Goal: Task Accomplishment & Management: Manage account settings

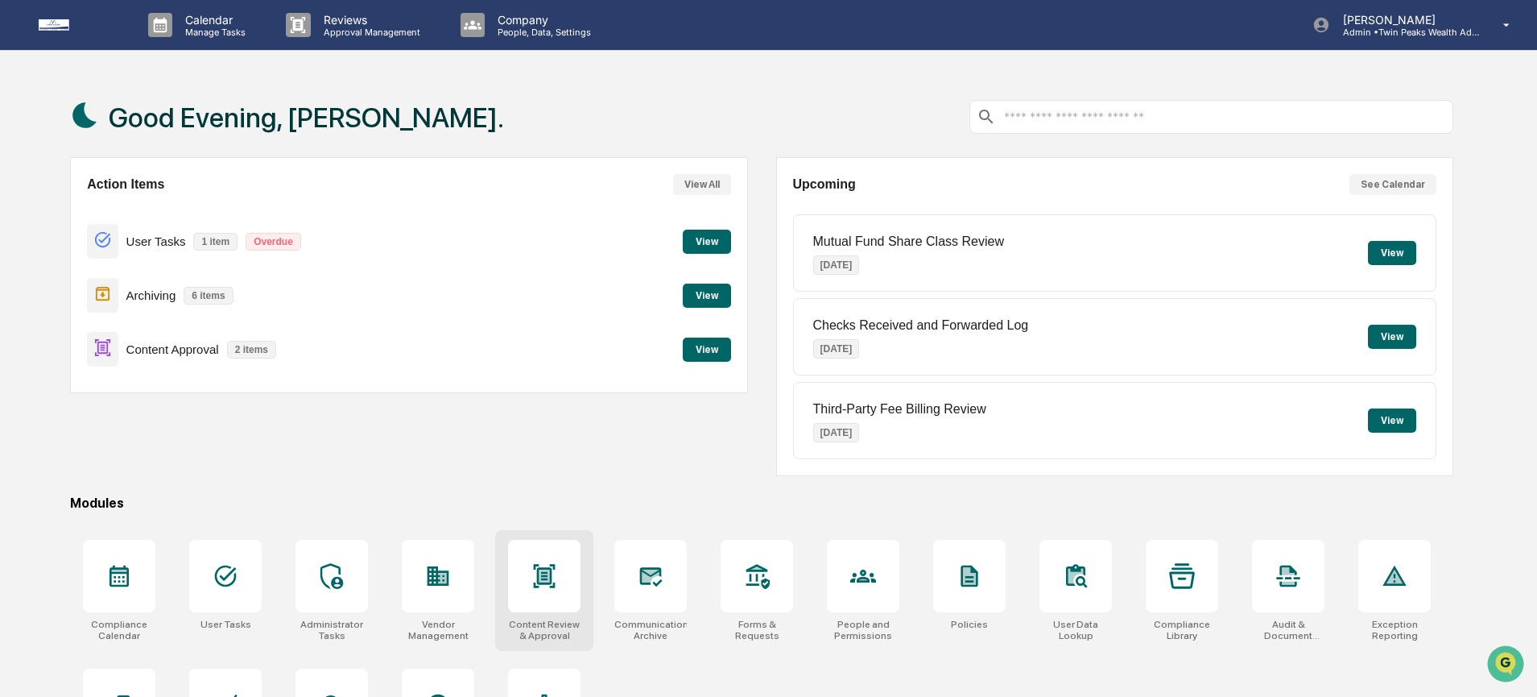
click at [551, 583] on icon at bounding box center [545, 575] width 22 height 23
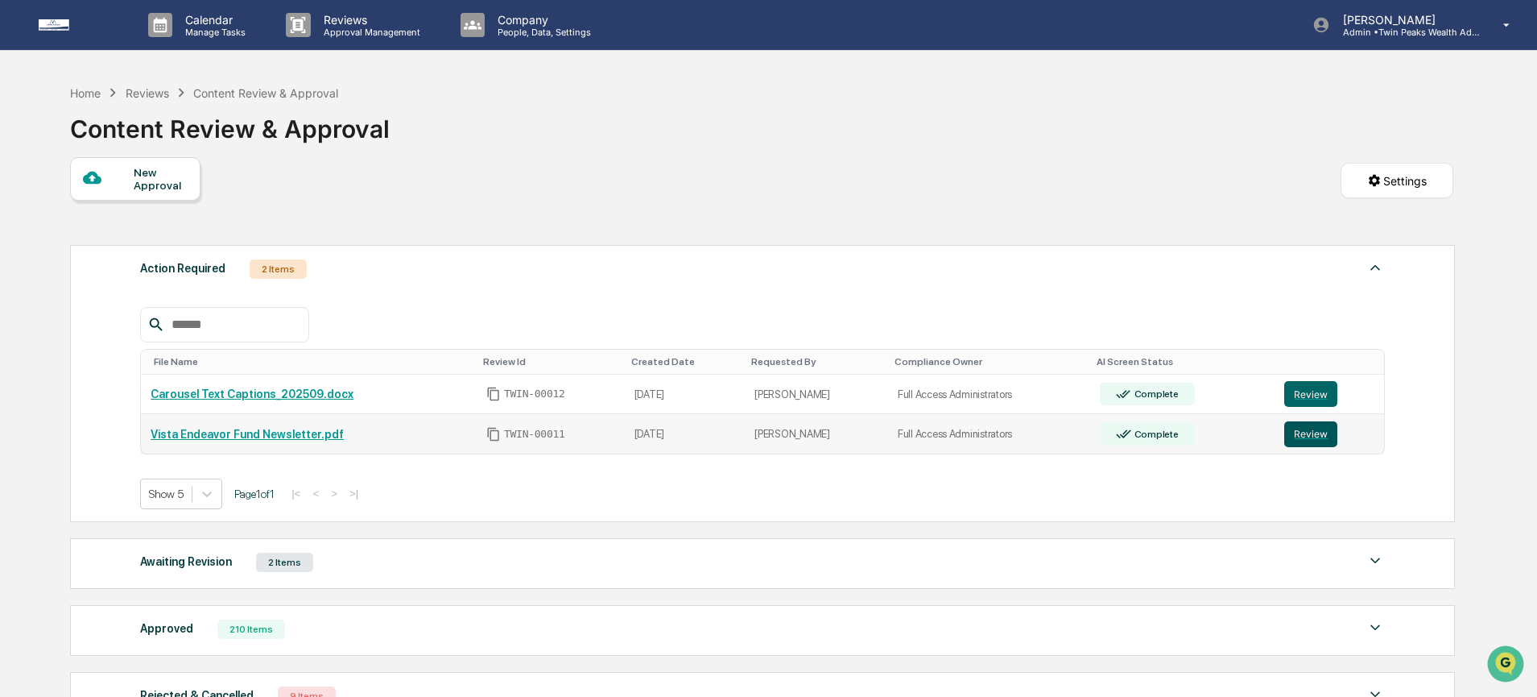
click at [1334, 442] on button "Review" at bounding box center [1311, 434] width 53 height 26
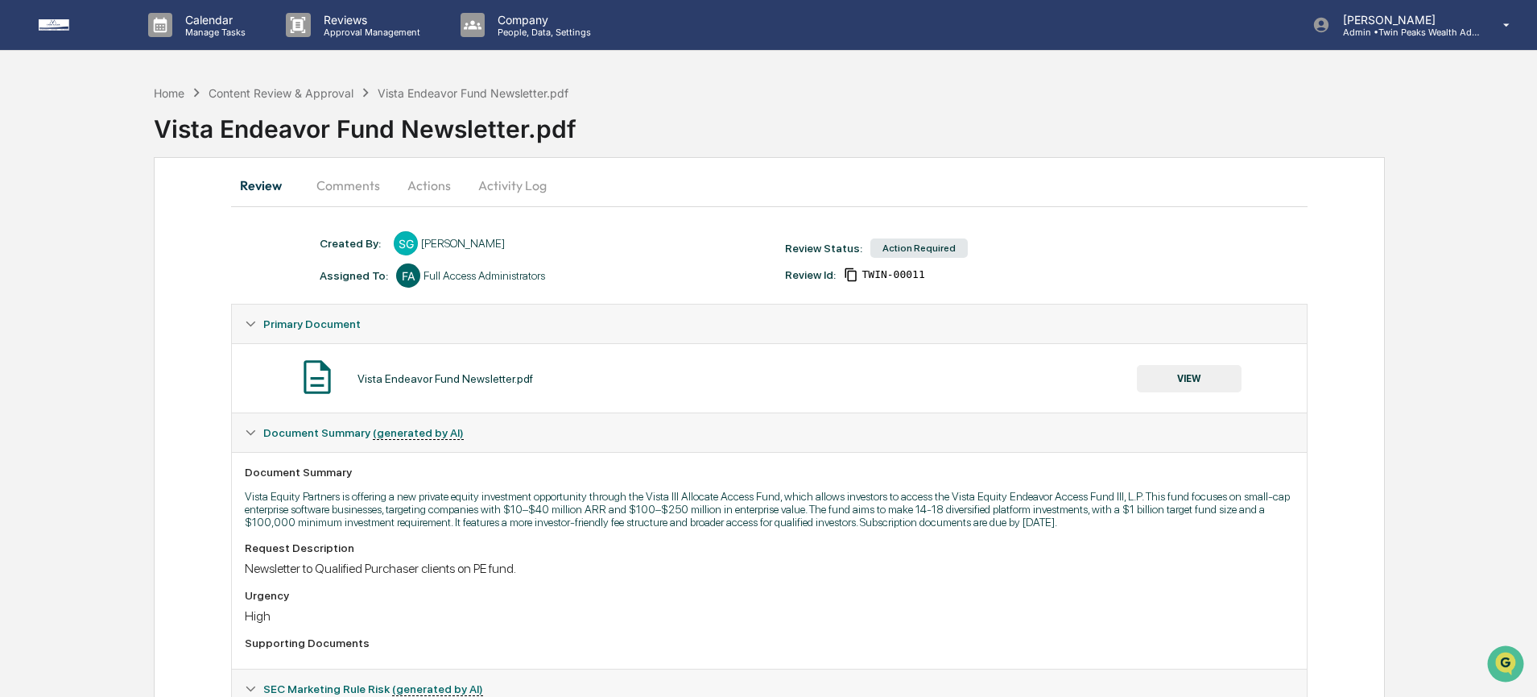
click at [1184, 373] on button "VIEW" at bounding box center [1189, 378] width 105 height 27
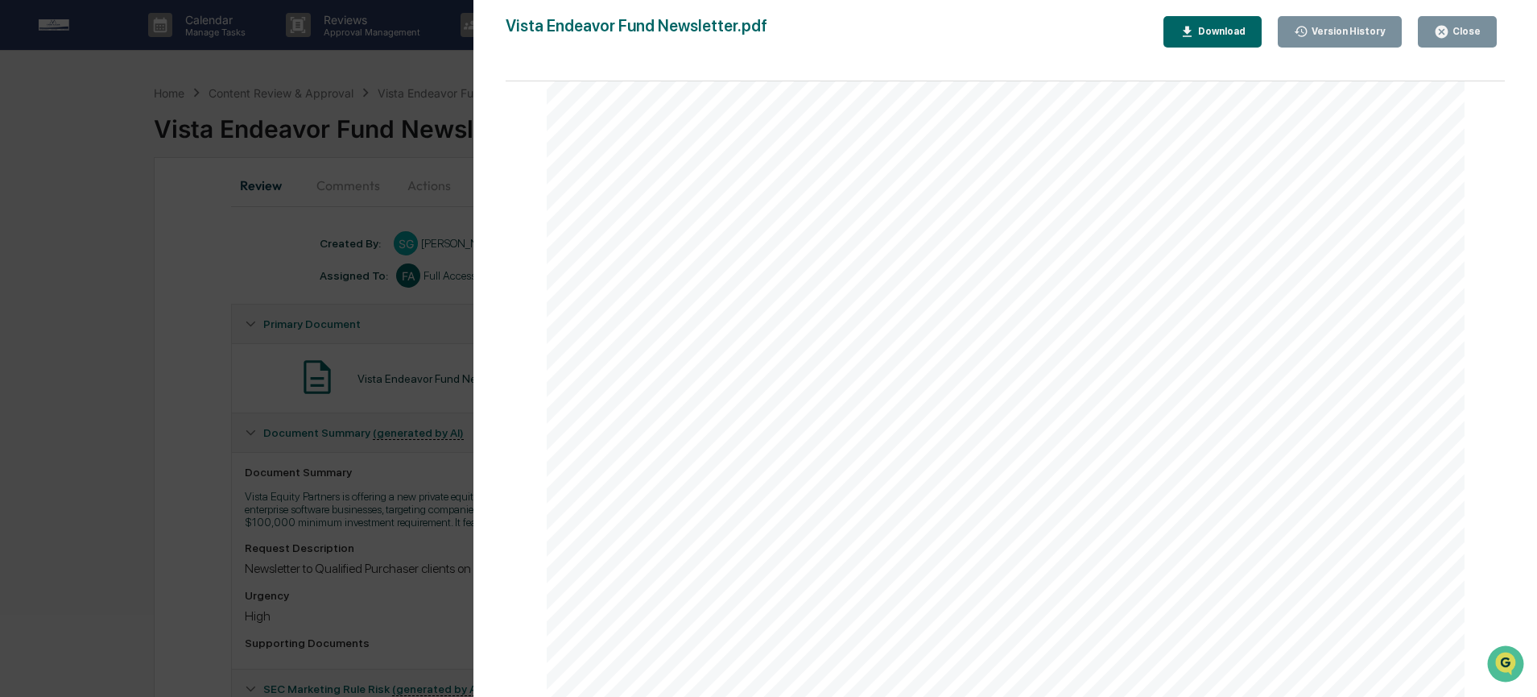
scroll to position [97, 0]
click at [1248, 22] on button "Download" at bounding box center [1213, 31] width 98 height 31
click at [1466, 34] on div "Close" at bounding box center [1465, 31] width 31 height 11
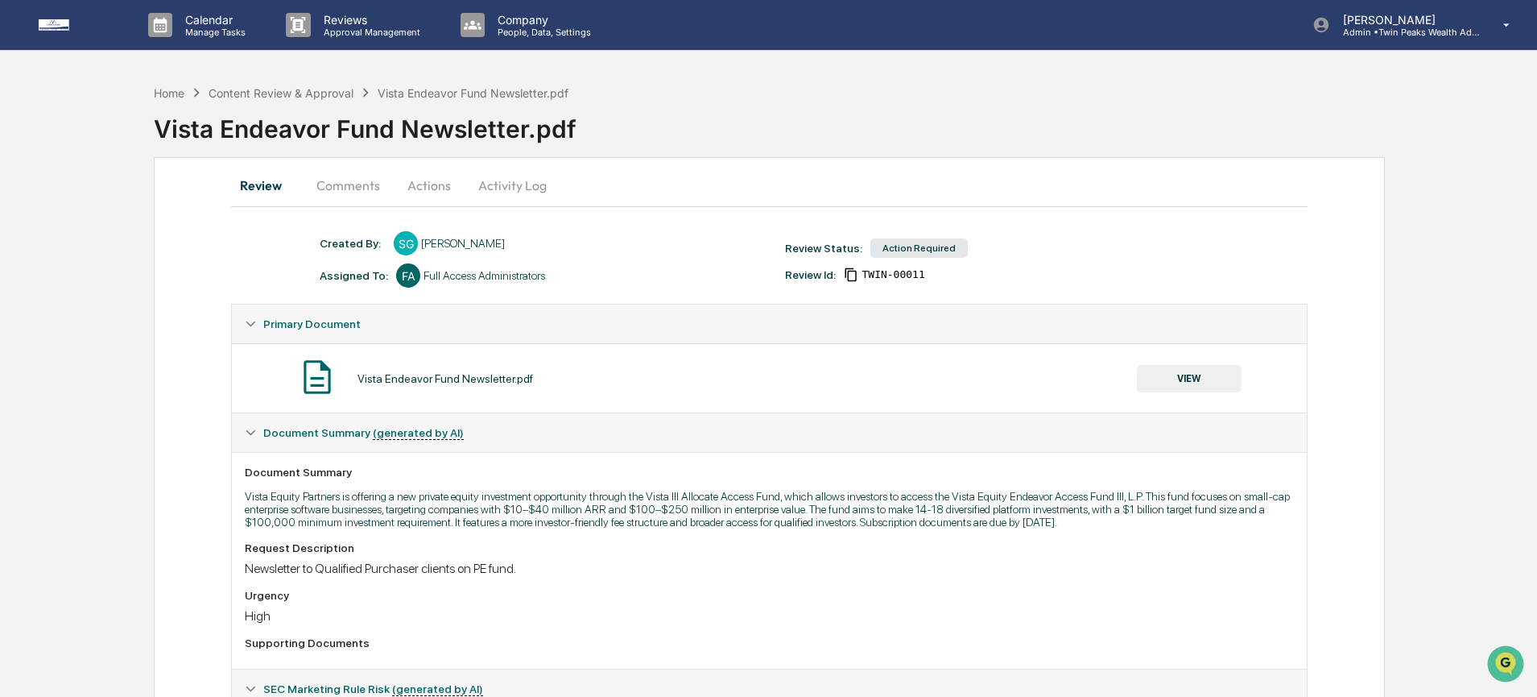
drag, startPoint x: 335, startPoint y: 187, endPoint x: 336, endPoint y: 197, distance: 10.5
click at [335, 187] on button "Comments" at bounding box center [348, 185] width 89 height 39
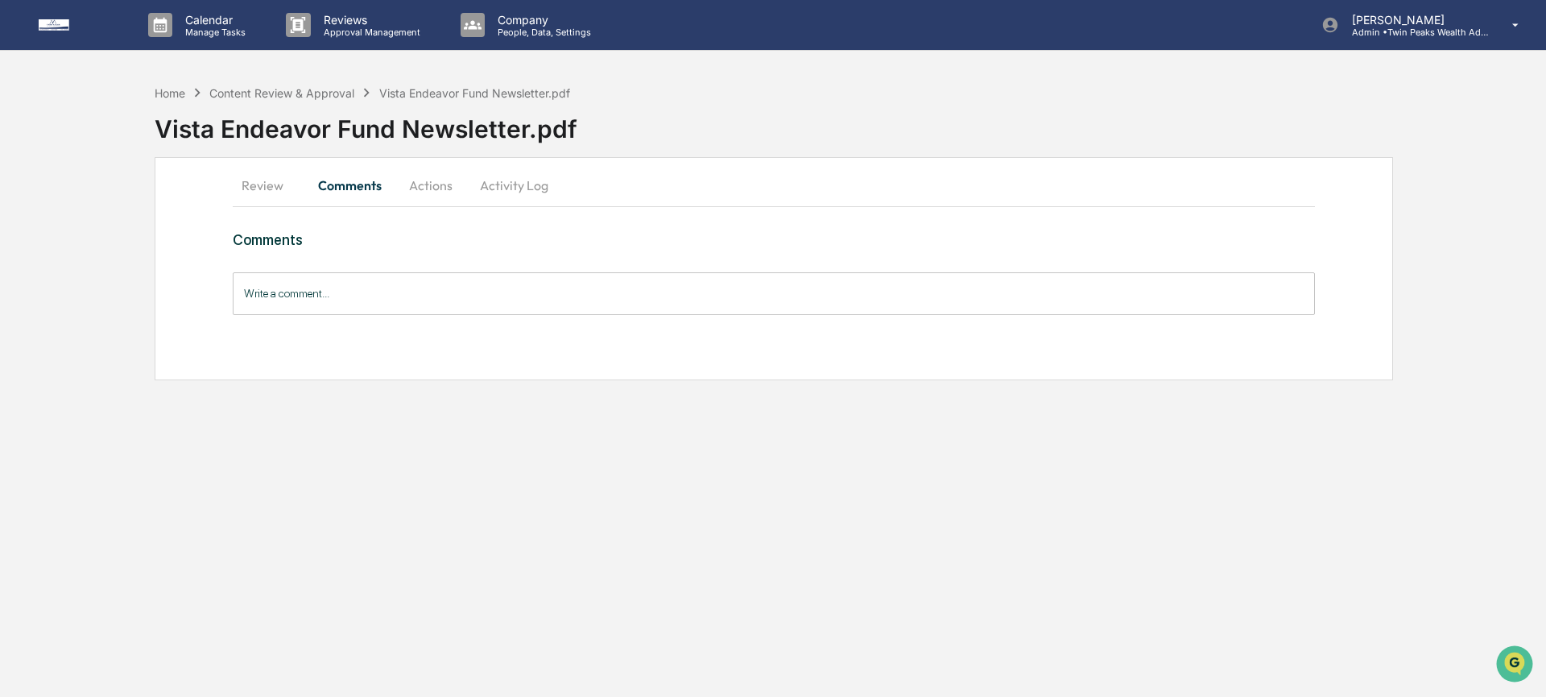
click at [348, 304] on input "Write a comment..." at bounding box center [774, 293] width 1082 height 43
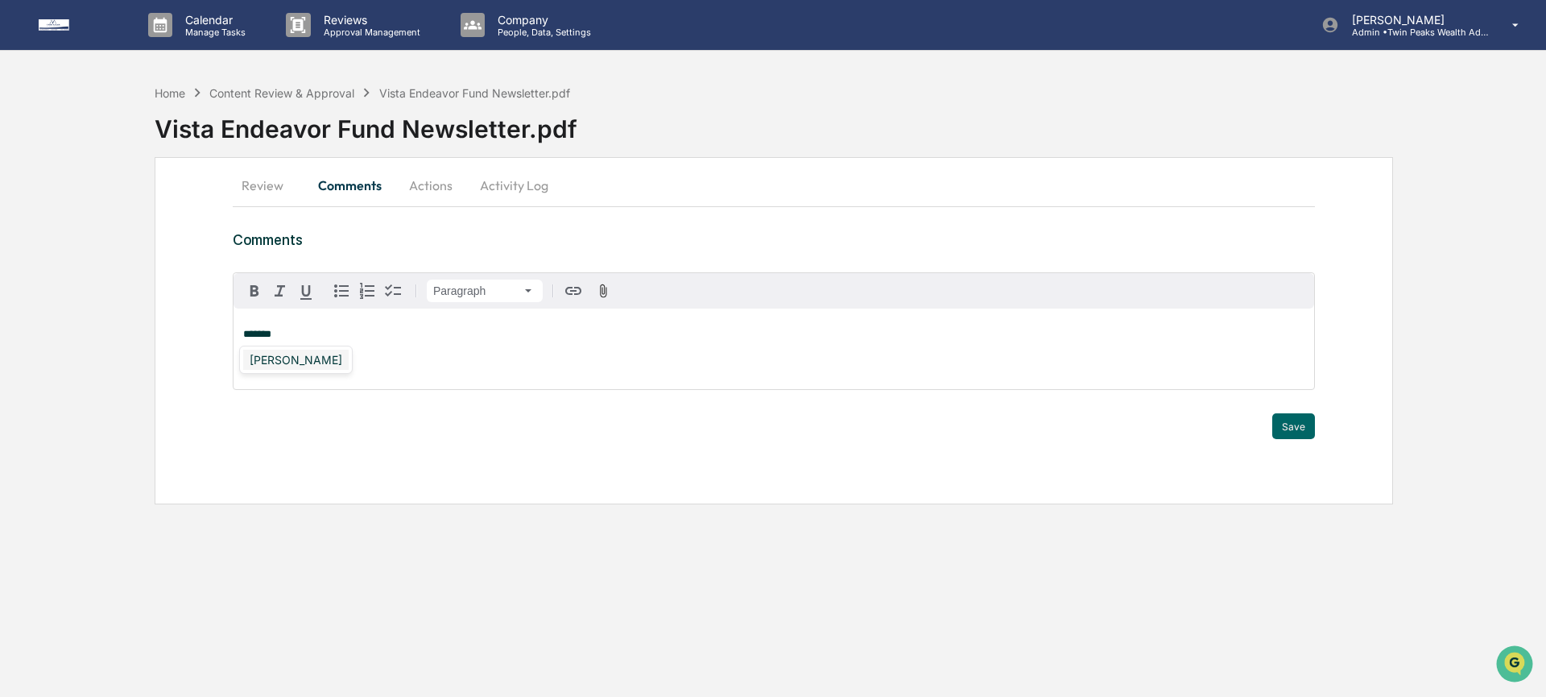
click at [294, 362] on div "[PERSON_NAME]" at bounding box center [296, 360] width 106 height 20
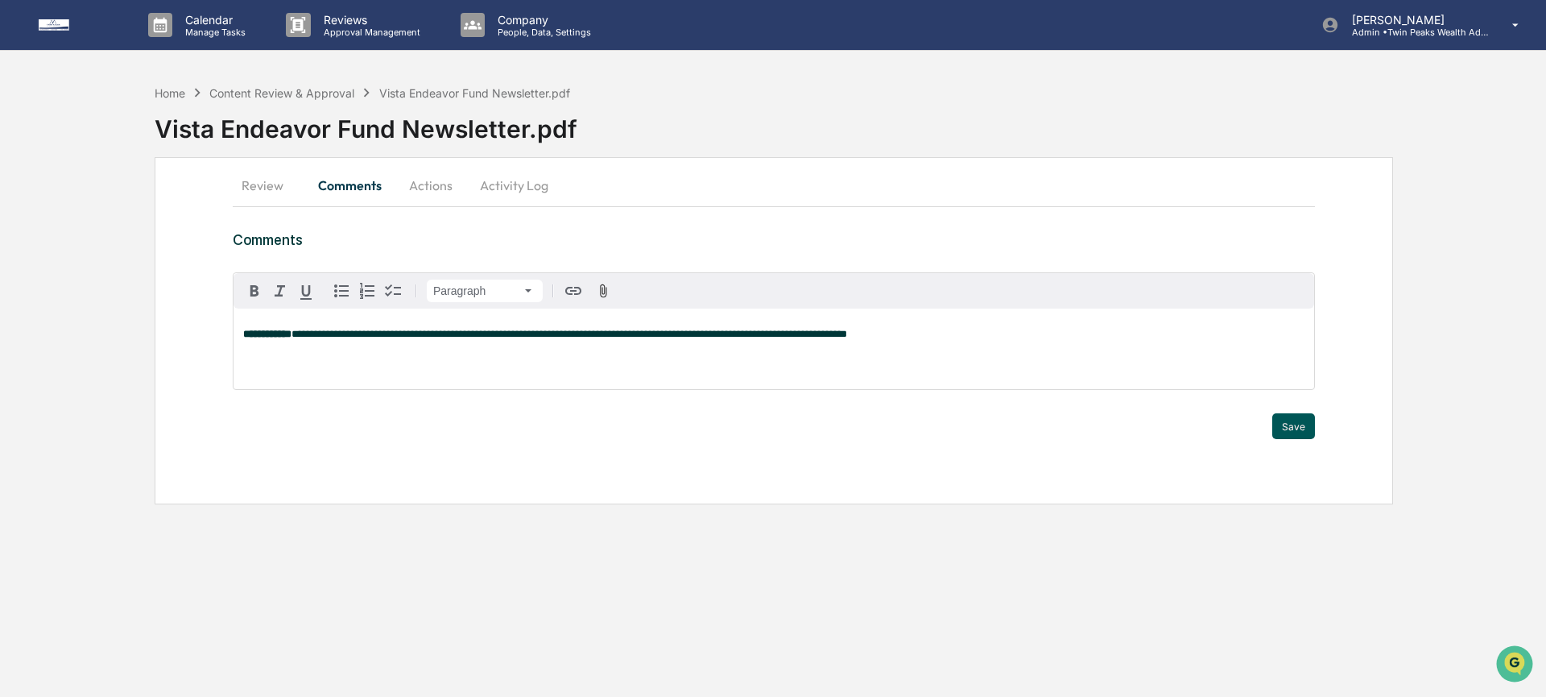
click at [1304, 435] on button "Save" at bounding box center [1293, 426] width 43 height 26
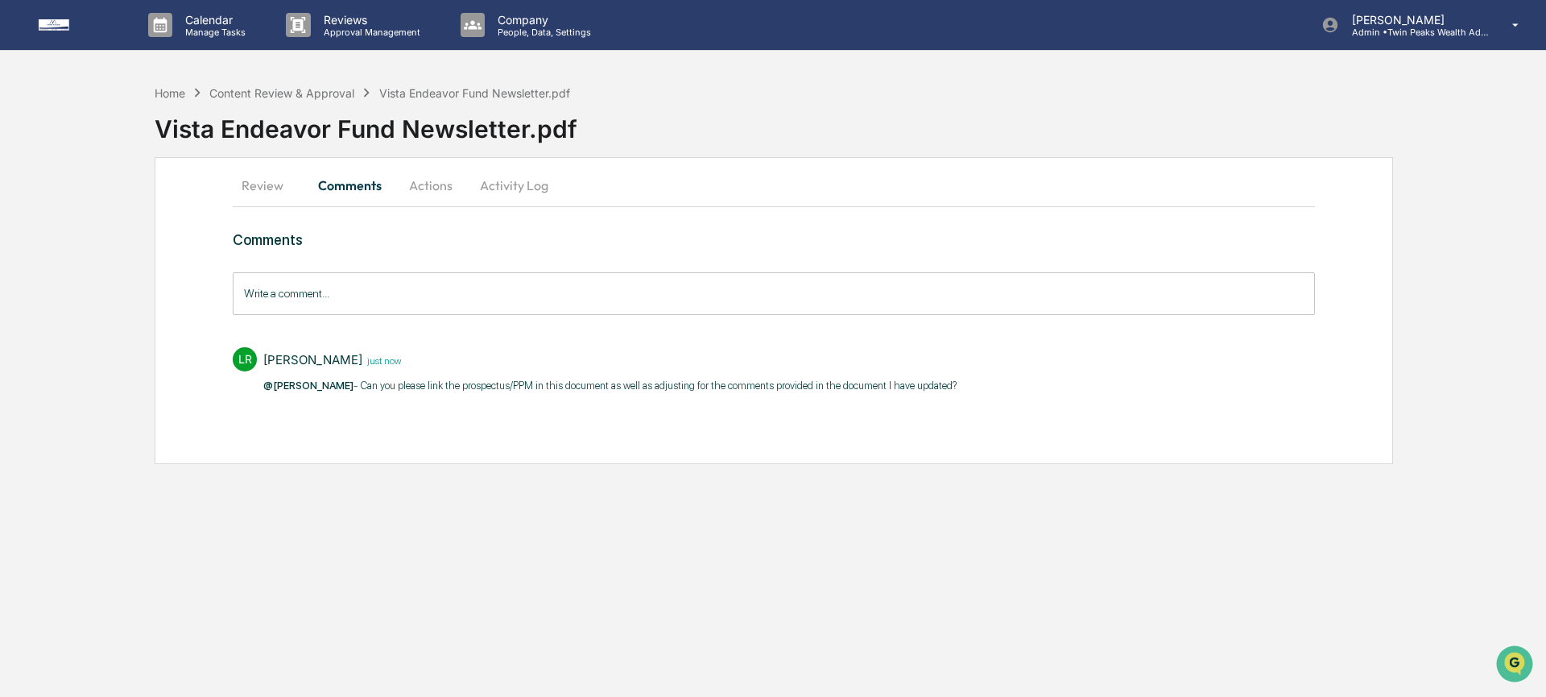
click at [445, 183] on button "Actions" at bounding box center [431, 185] width 72 height 39
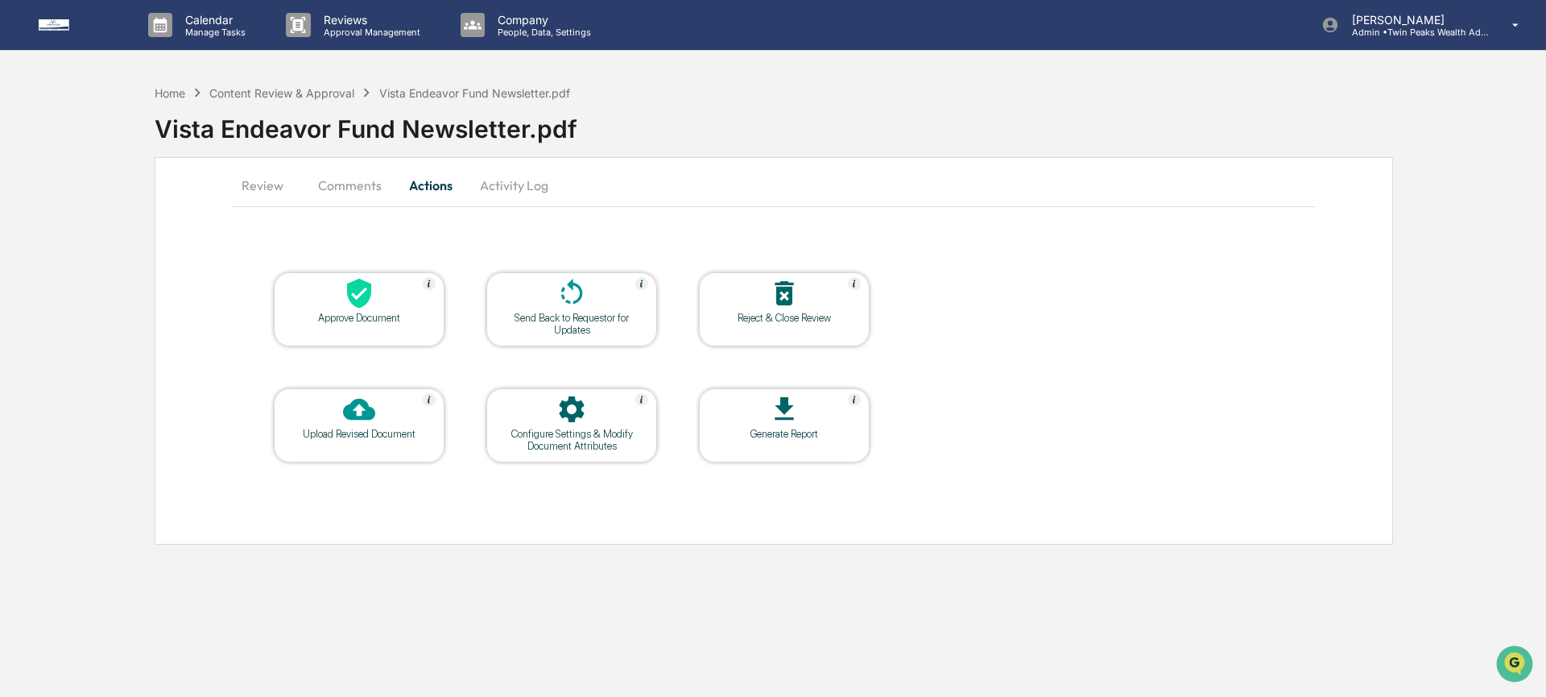
click at [378, 437] on div "Upload Revised Document" at bounding box center [359, 434] width 145 height 12
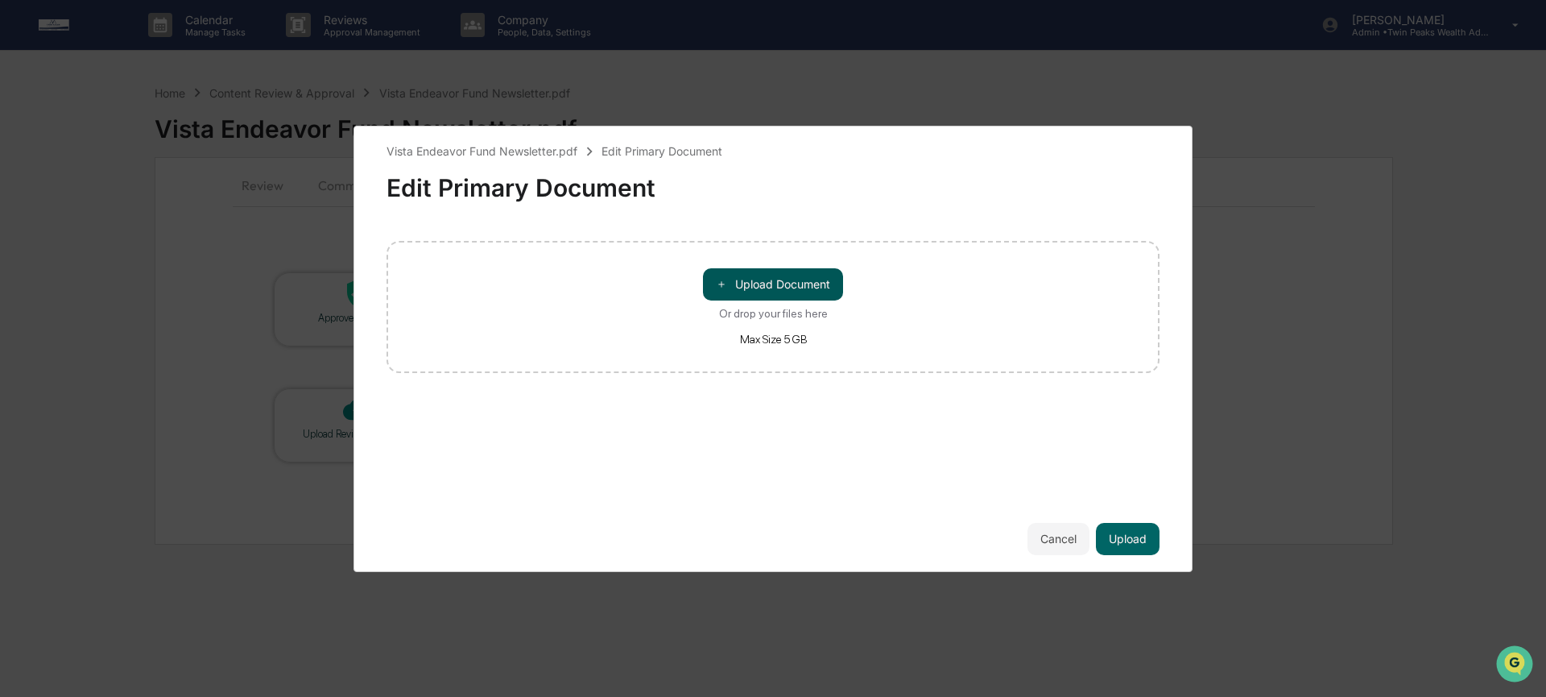
click at [755, 270] on button "＋ Upload Document" at bounding box center [773, 284] width 140 height 32
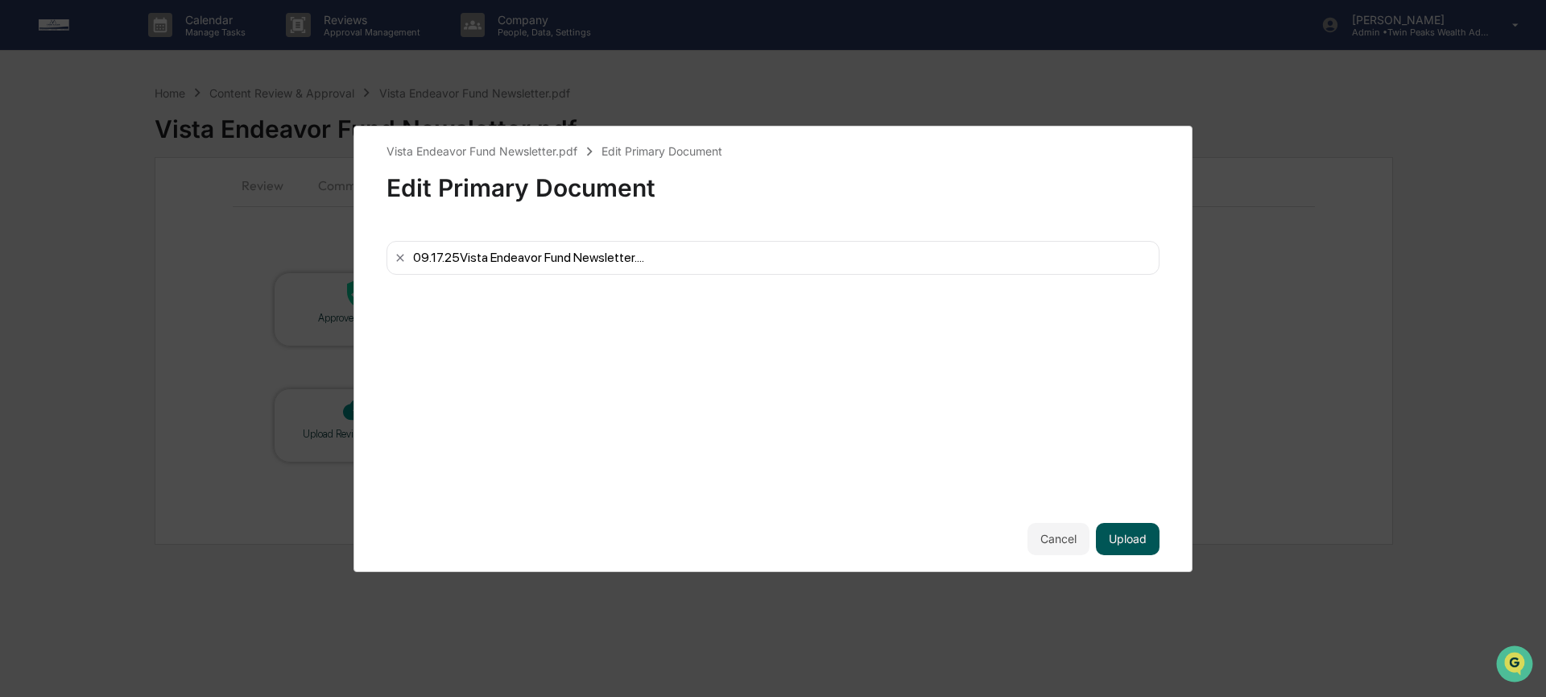
click at [1143, 542] on button "Upload" at bounding box center [1128, 539] width 64 height 32
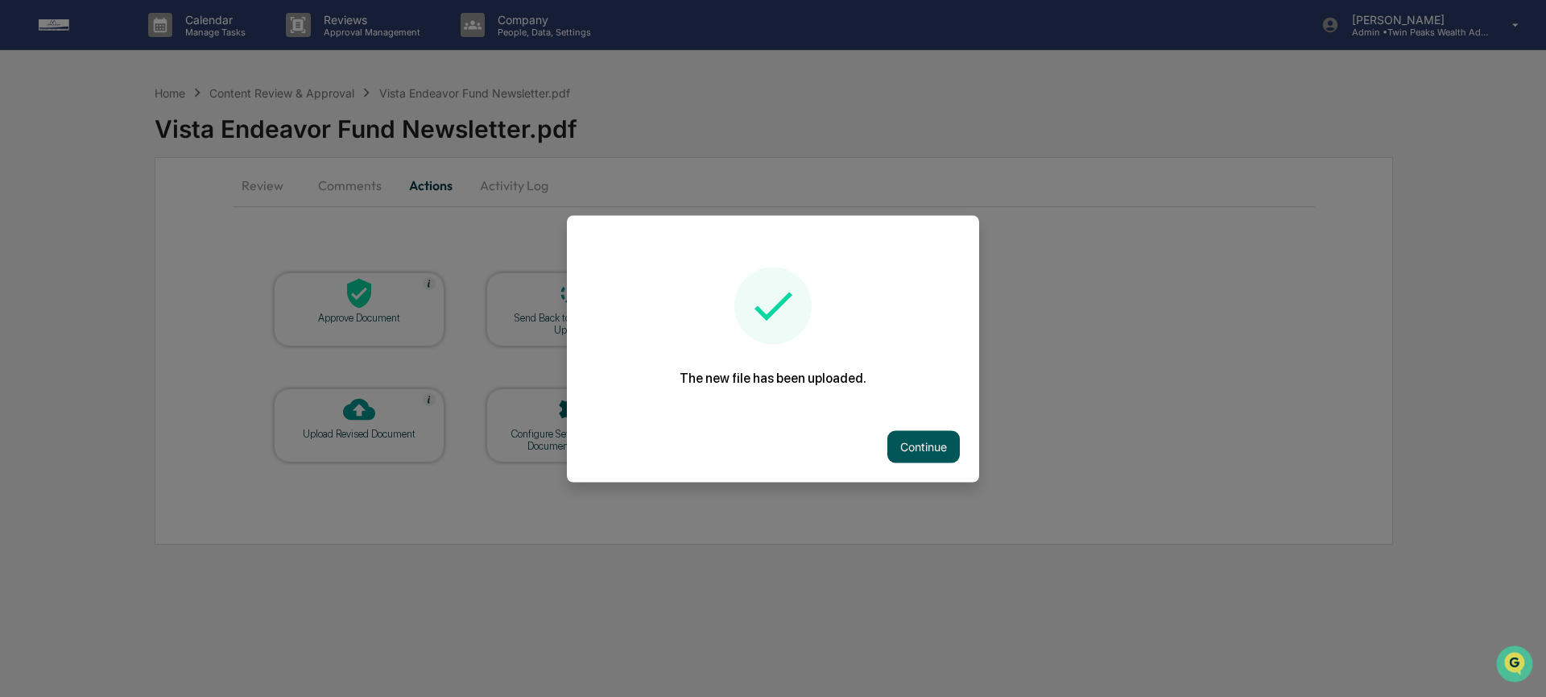
click at [945, 448] on button "Continue" at bounding box center [924, 446] width 72 height 32
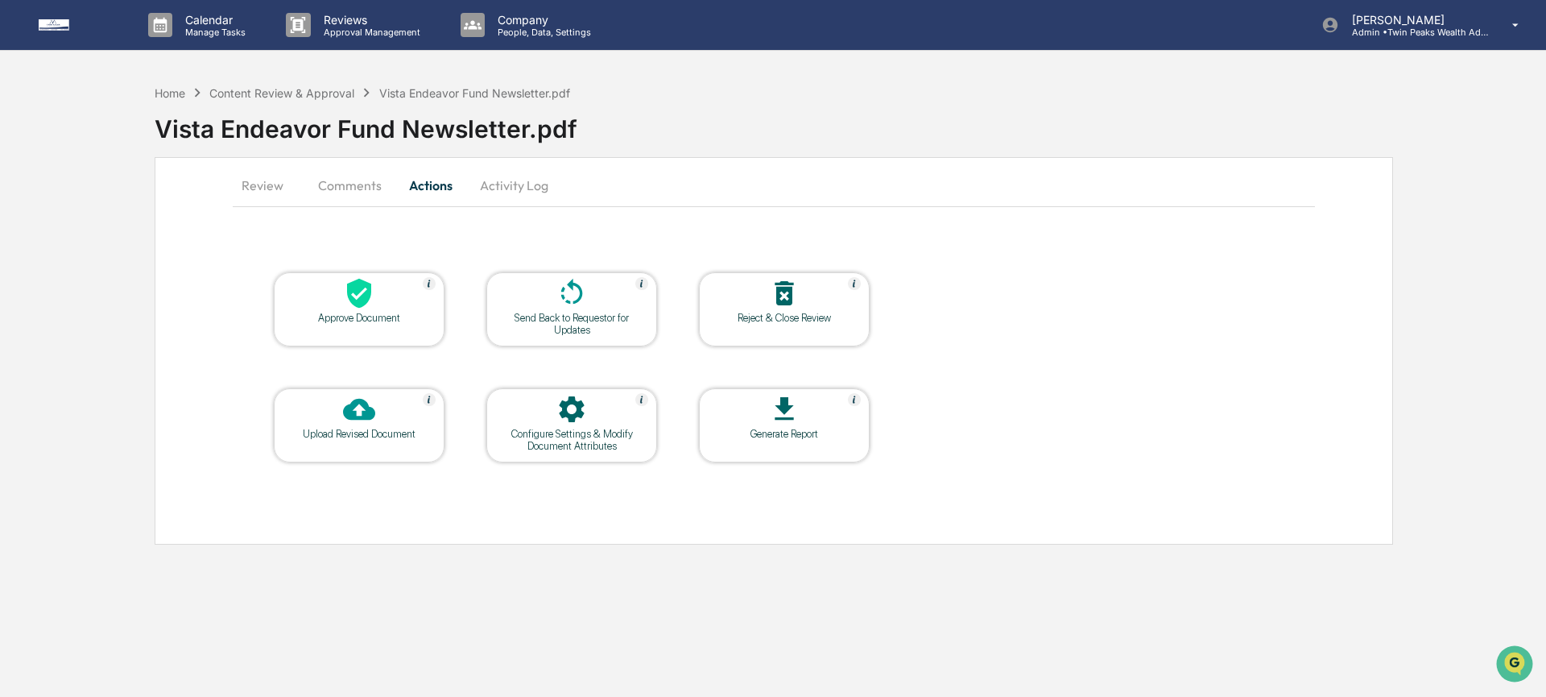
click at [596, 324] on div "Send Back to Requestor for Updates" at bounding box center [571, 324] width 145 height 24
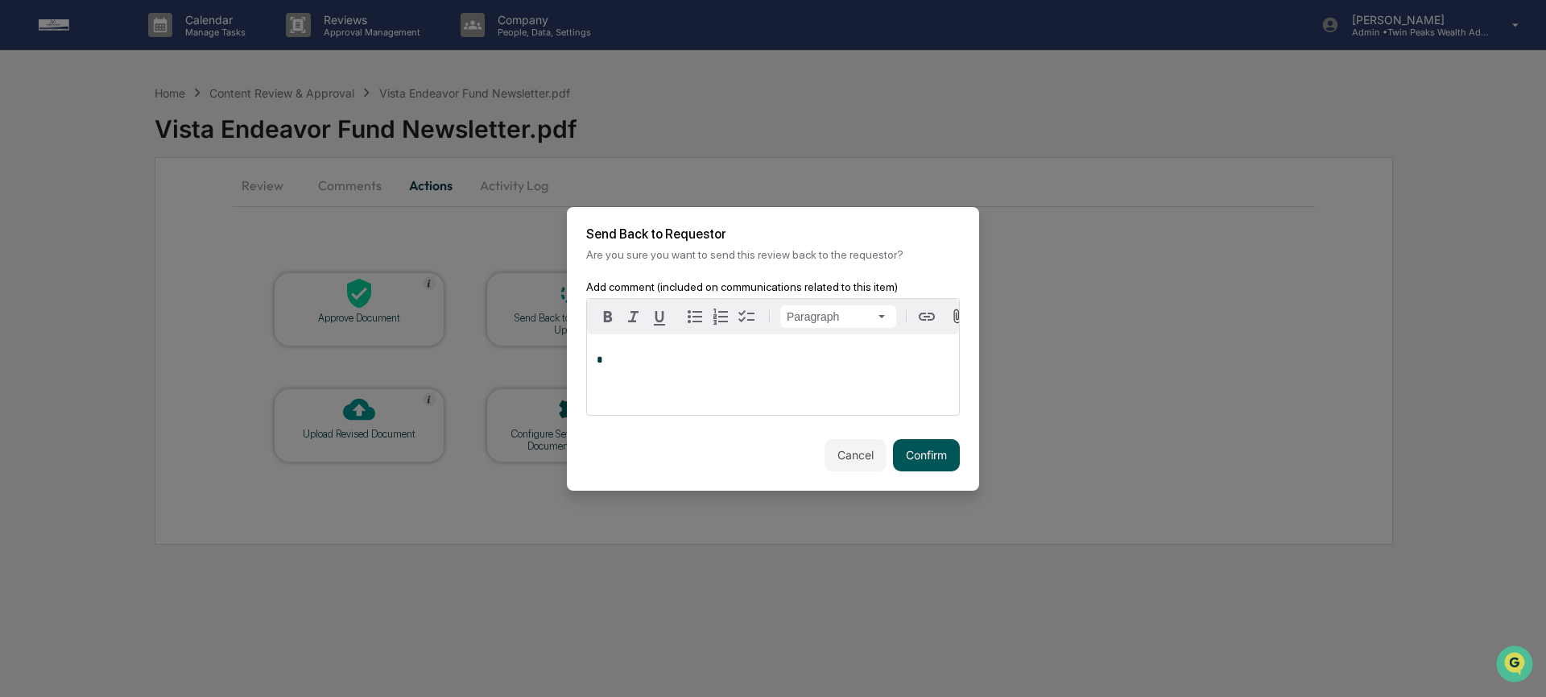
click at [915, 467] on button "Confirm" at bounding box center [926, 455] width 67 height 32
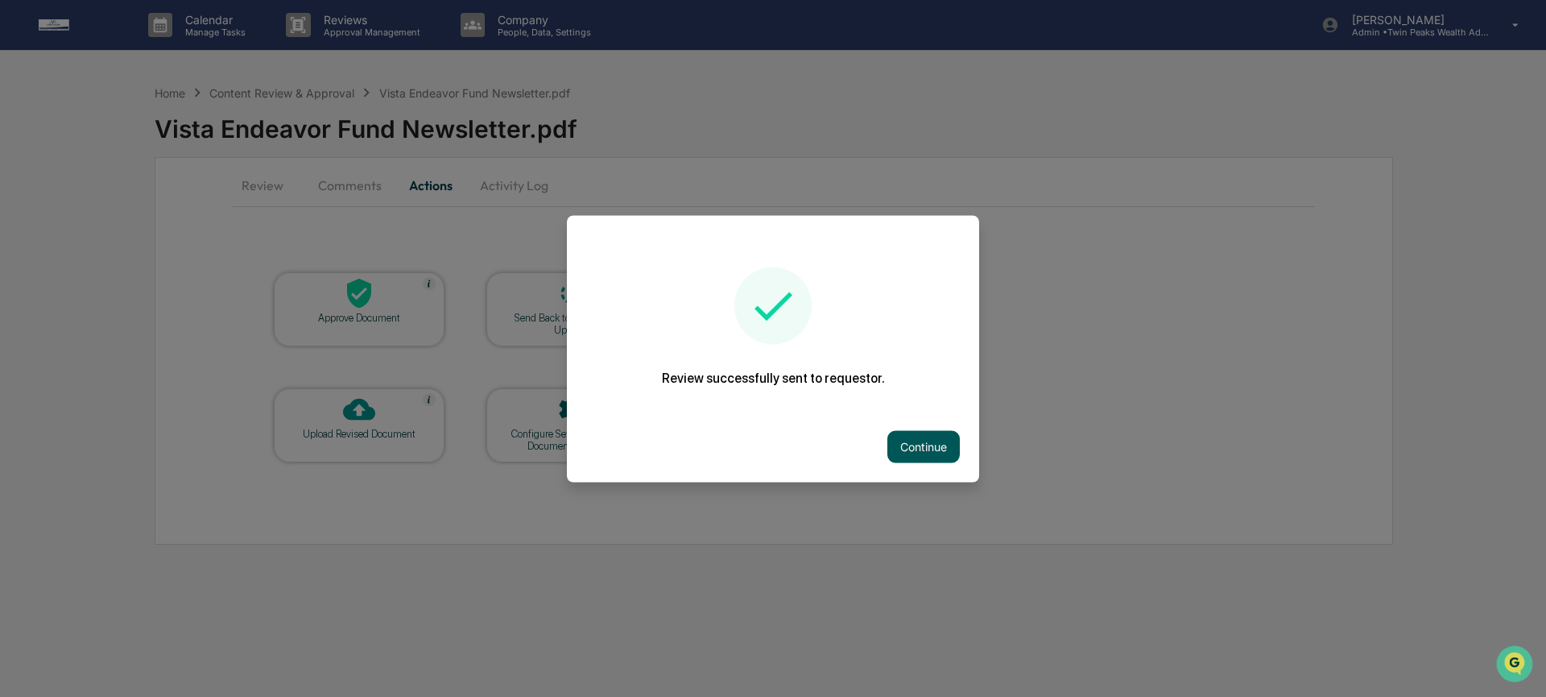
click at [905, 447] on button "Continue" at bounding box center [924, 446] width 72 height 32
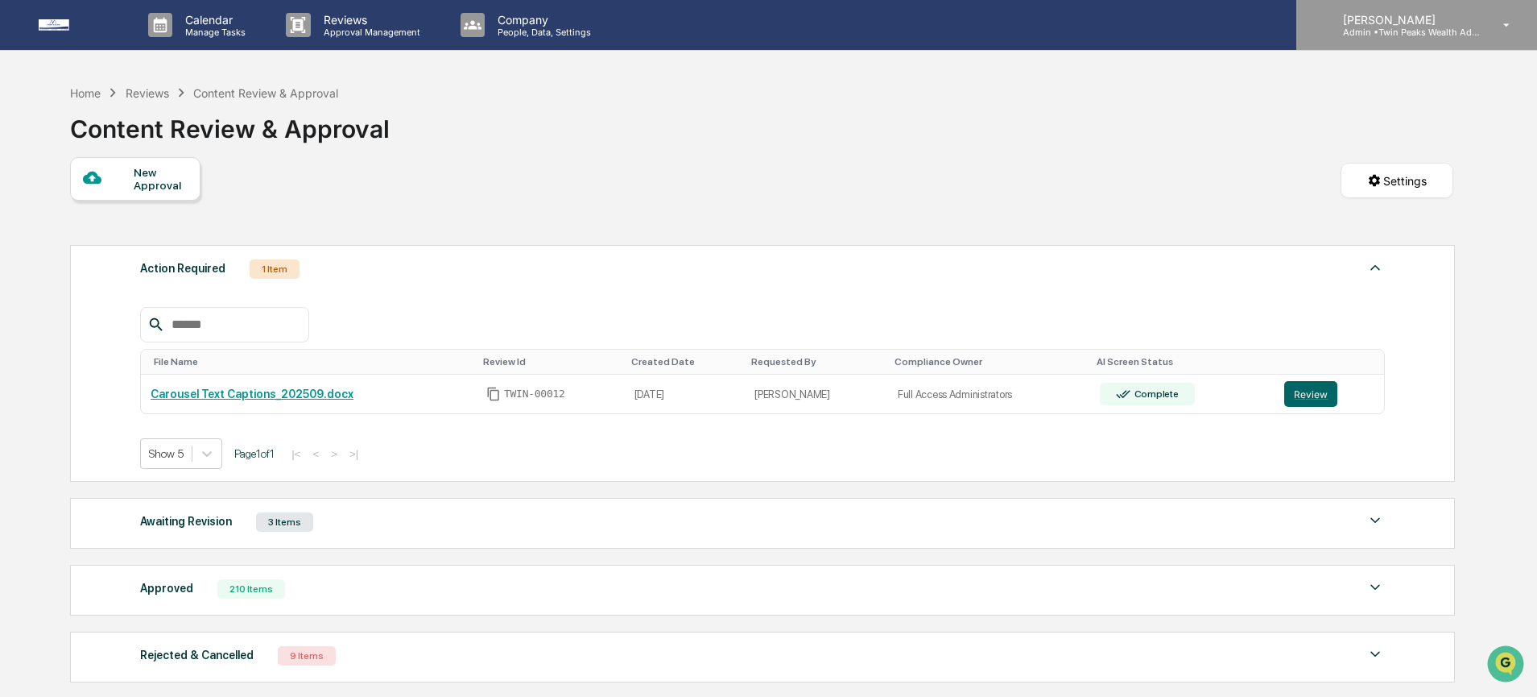
click at [1442, 29] on p "Admin • Twin Peaks Wealth Advisors" at bounding box center [1405, 32] width 150 height 11
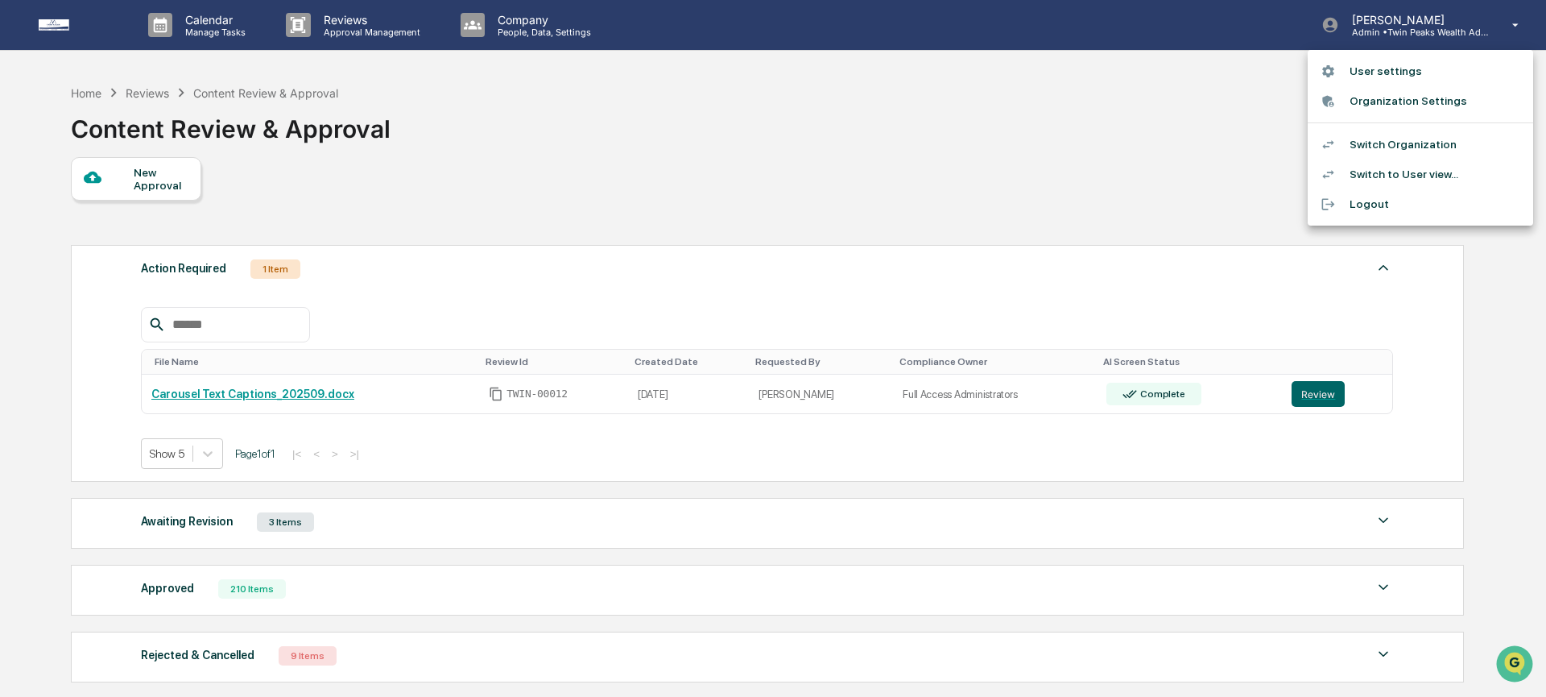
click at [1425, 139] on li "Switch Organization" at bounding box center [1420, 145] width 225 height 30
